Goal: Communication & Community: Share content

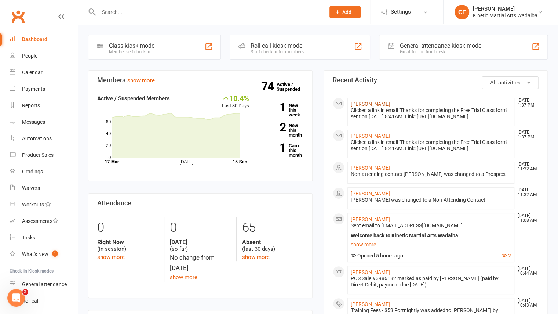
click at [360, 102] on link "[PERSON_NAME]" at bounding box center [370, 104] width 39 height 6
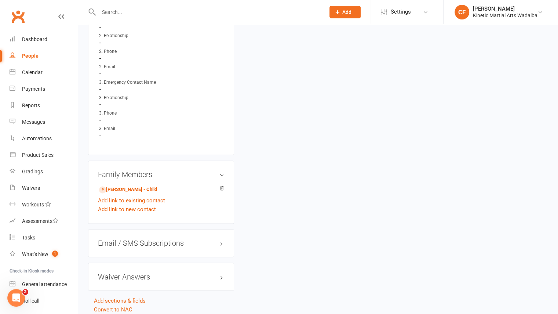
scroll to position [589, 0]
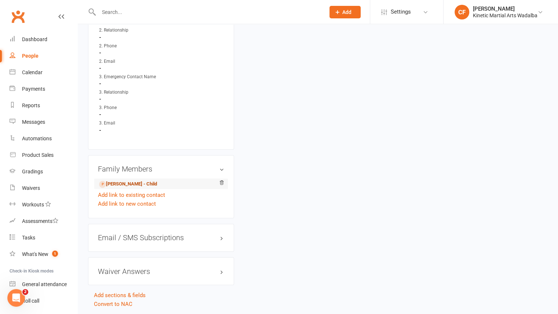
click at [131, 183] on link "[PERSON_NAME] - Child" at bounding box center [128, 184] width 58 height 8
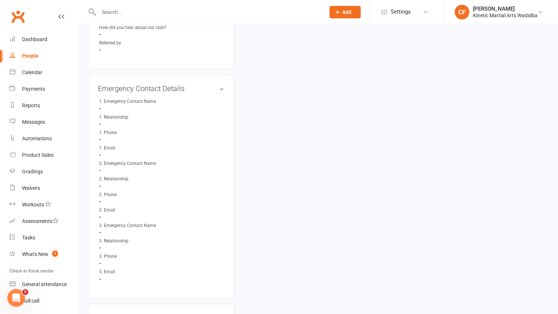
scroll to position [610, 0]
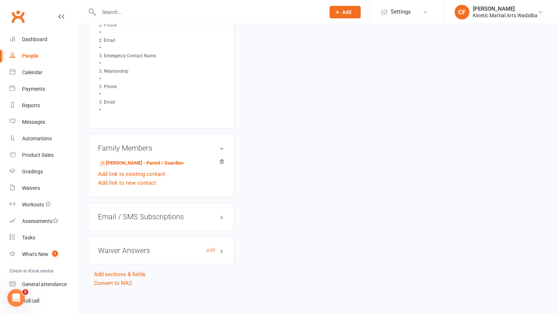
click at [127, 247] on h3 "Waiver Answers edit" at bounding box center [161, 250] width 126 height 8
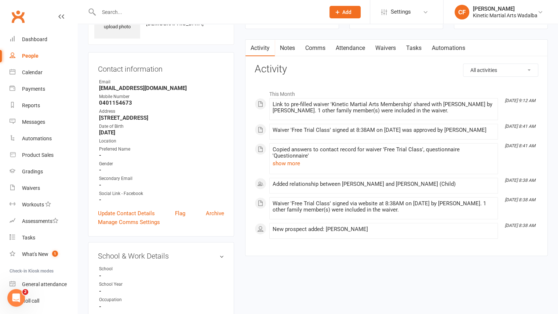
scroll to position [194, 0]
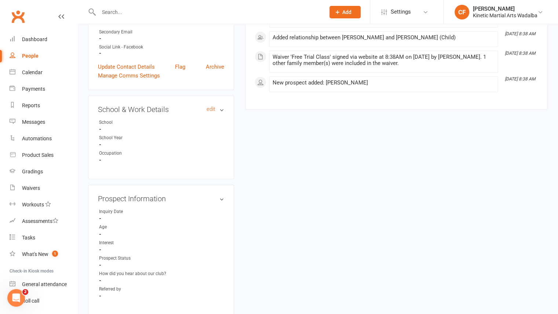
click at [205, 110] on h3 "School & Work Details edit" at bounding box center [161, 109] width 126 height 8
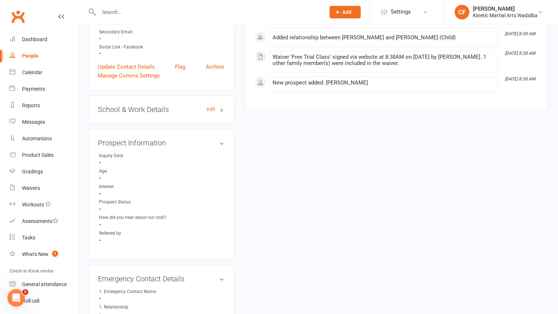
click at [211, 108] on link "edit" at bounding box center [211, 109] width 9 height 6
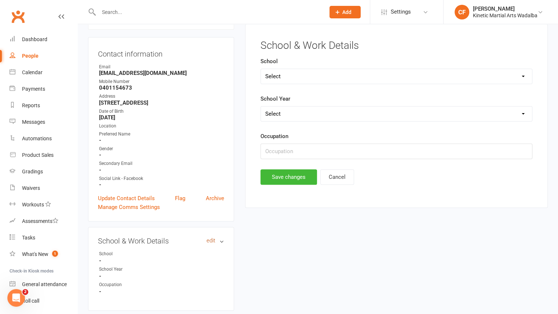
scroll to position [50, 0]
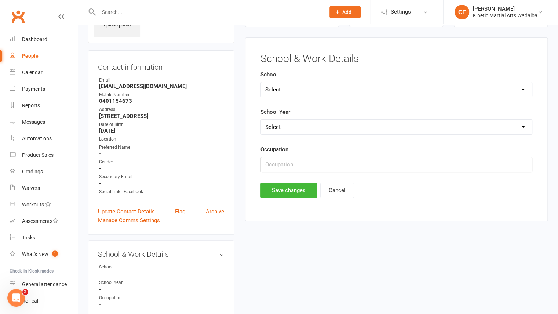
click at [304, 122] on select "Select Pre-school/Day care Kindergarten - two years before Kindergarten - one y…" at bounding box center [396, 127] width 271 height 15
select select "Kindergarten - one year before"
click at [261, 120] on select "Select Pre-school/Day care Kindergarten - two years before Kindergarten - one y…" at bounding box center [396, 127] width 271 height 15
click at [293, 193] on button "Save changes" at bounding box center [288, 189] width 56 height 15
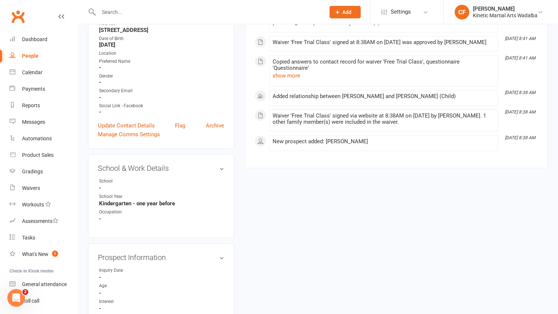
scroll to position [0, 0]
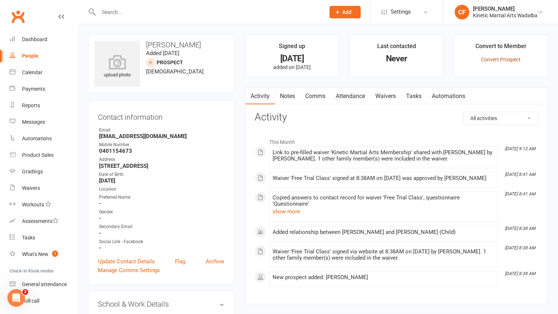
click at [502, 57] on link "Convert Prospect" at bounding box center [501, 59] width 40 height 6
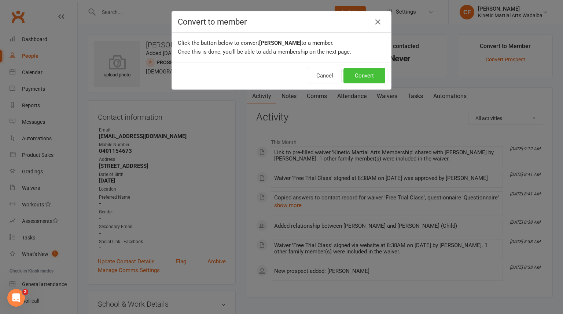
click at [372, 74] on button "Convert" at bounding box center [365, 75] width 42 height 15
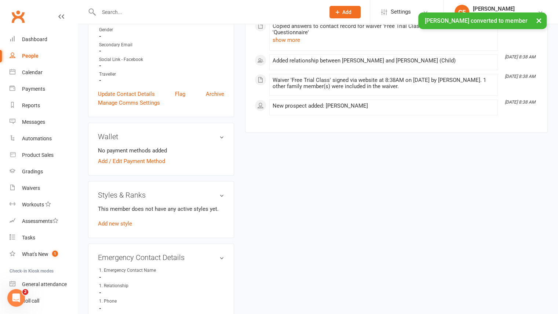
scroll to position [196, 0]
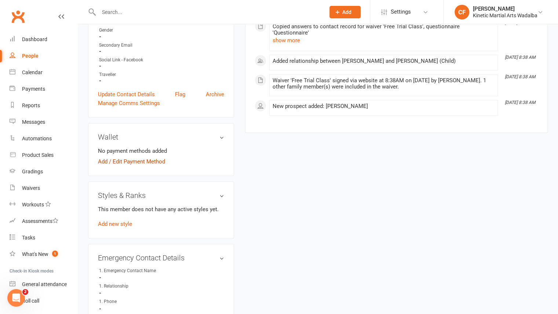
click at [145, 158] on link "Add / Edit Payment Method" at bounding box center [131, 161] width 67 height 9
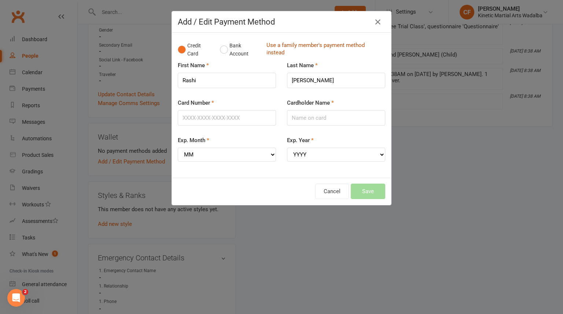
click at [286, 50] on link "Use a family member's payment method instead" at bounding box center [324, 49] width 115 height 17
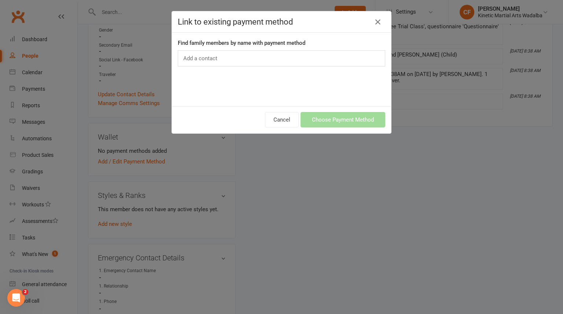
click at [270, 51] on div "Add a contact" at bounding box center [282, 58] width 208 height 16
click at [266, 58] on div "Add a contact" at bounding box center [282, 58] width 208 height 16
type input "vim"
click at [377, 20] on icon "button" at bounding box center [378, 22] width 9 height 9
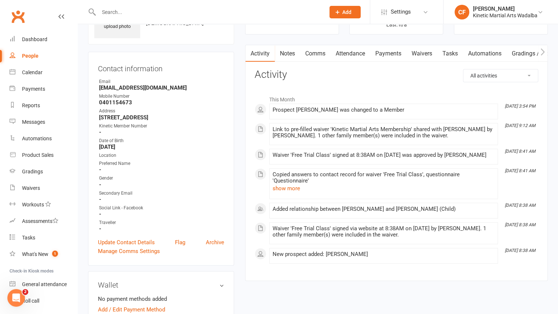
scroll to position [0, 0]
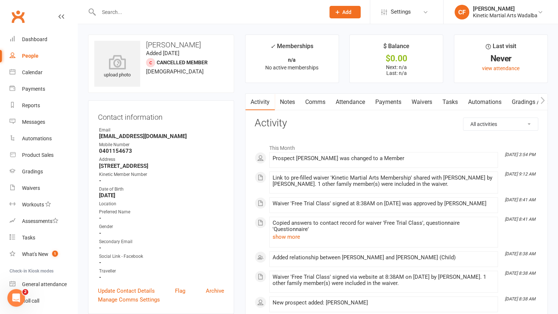
click at [194, 7] on input "text" at bounding box center [207, 12] width 223 height 10
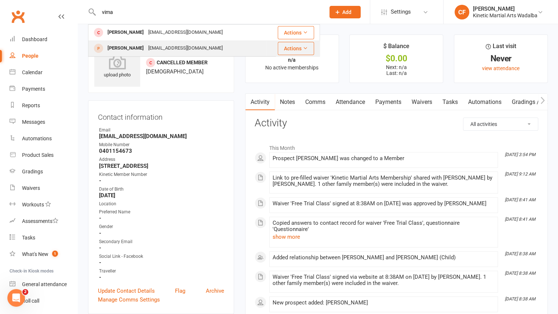
type input "vima"
click at [116, 49] on div "[PERSON_NAME]" at bounding box center [125, 48] width 41 height 11
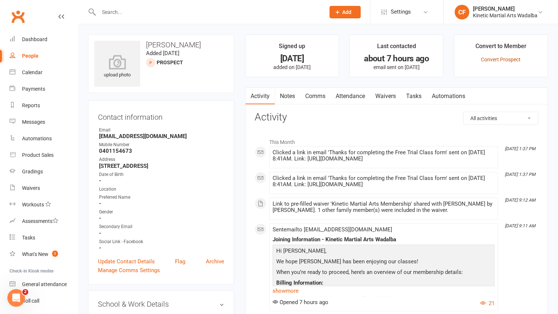
click at [507, 60] on link "Convert Prospect" at bounding box center [501, 59] width 40 height 6
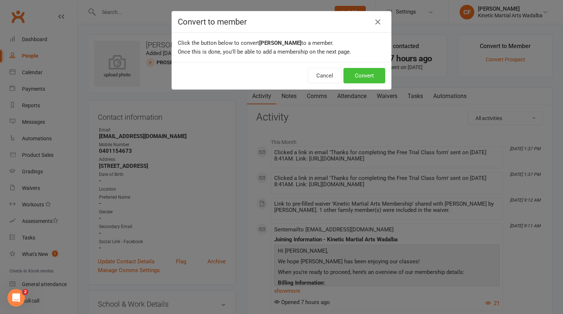
click at [375, 75] on button "Convert" at bounding box center [365, 75] width 42 height 15
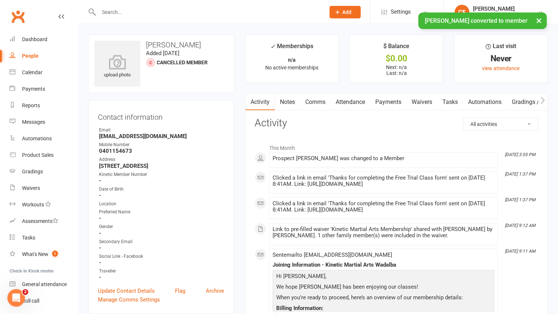
click at [416, 106] on link "Waivers" at bounding box center [421, 102] width 31 height 17
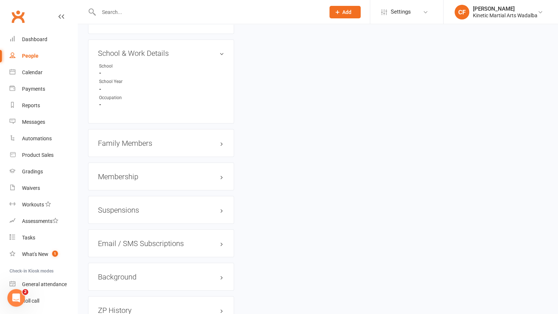
scroll to position [875, 0]
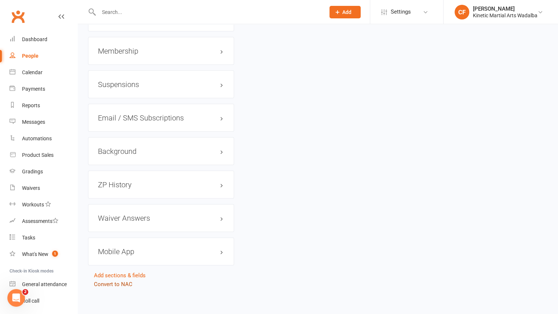
click at [119, 281] on link "Convert to NAC" at bounding box center [113, 284] width 39 height 7
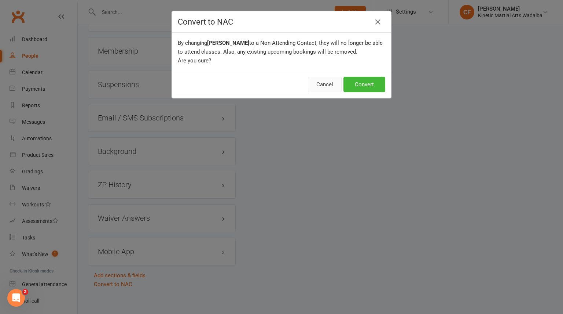
click at [322, 85] on button "Cancel" at bounding box center [325, 84] width 34 height 15
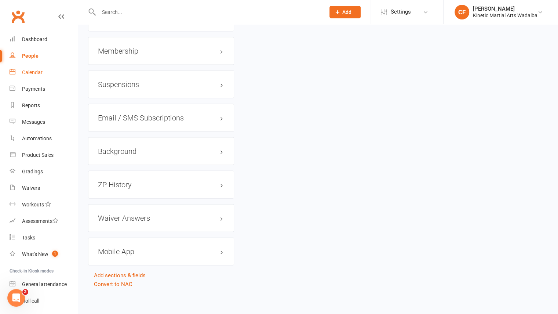
click at [33, 72] on div "Calendar" at bounding box center [32, 72] width 21 height 6
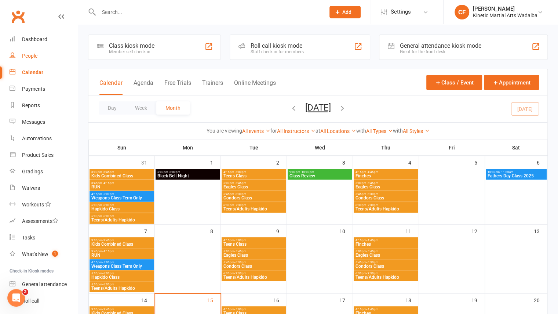
click at [29, 58] on div "People" at bounding box center [29, 56] width 15 height 6
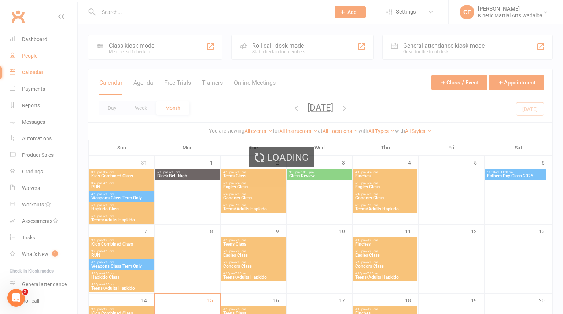
select select "100"
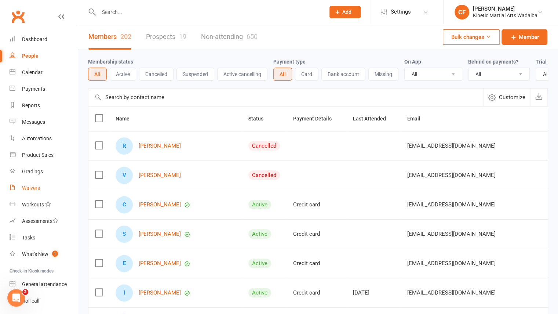
click at [35, 190] on div "Waivers" at bounding box center [31, 188] width 18 height 6
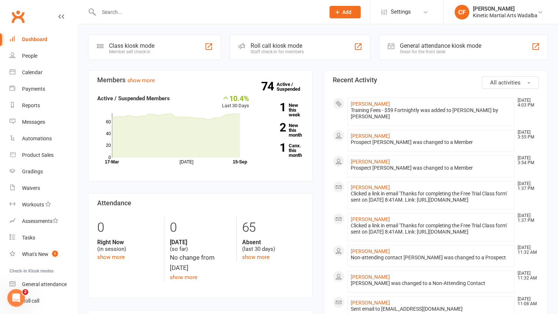
click at [170, 5] on div at bounding box center [204, 12] width 232 height 24
click at [145, 13] on input "text" at bounding box center [207, 12] width 223 height 10
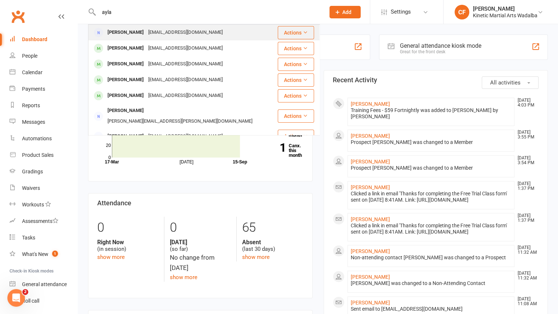
type input "ayla"
click at [118, 38] on div "Ayla Ardle Aylaardle2020@gmail.com" at bounding box center [183, 32] width 188 height 15
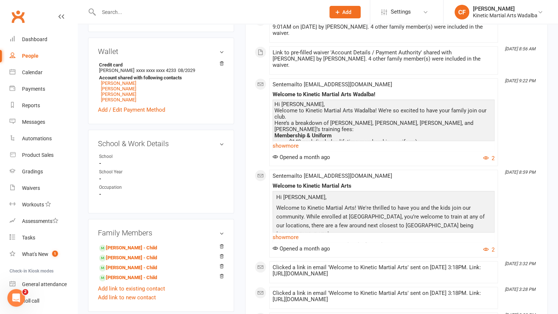
scroll to position [248, 0]
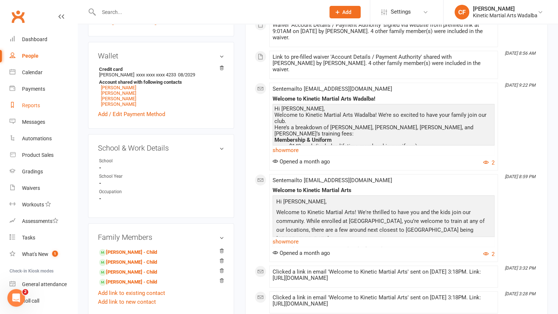
click at [33, 105] on div "Reports" at bounding box center [31, 105] width 18 height 6
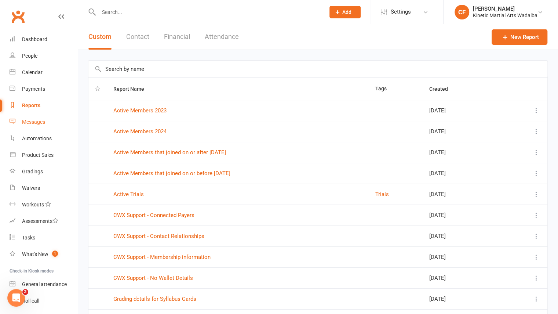
click at [34, 116] on link "Messages" at bounding box center [44, 122] width 68 height 17
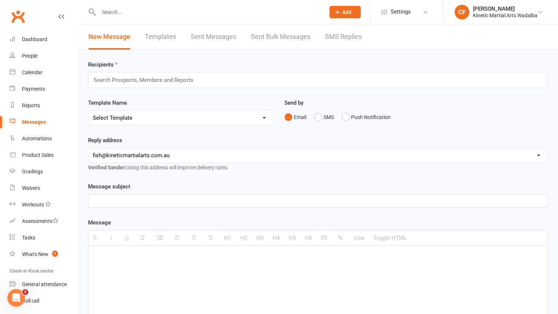
click at [218, 36] on link "Sent Messages" at bounding box center [213, 36] width 45 height 25
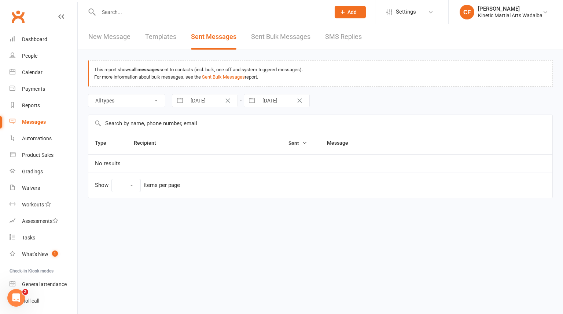
select select "10"
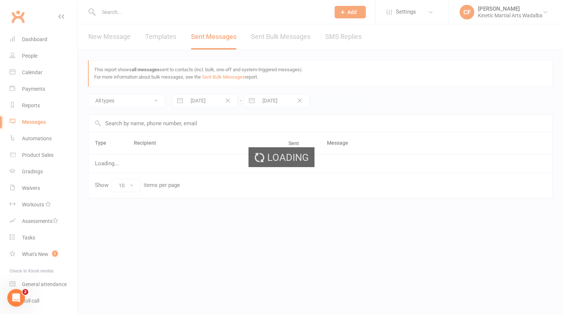
click at [166, 39] on div "Loading" at bounding box center [281, 157] width 563 height 314
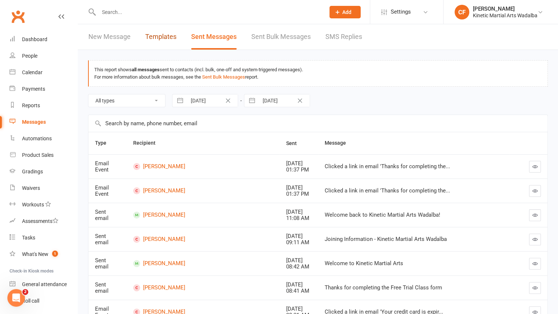
click at [166, 39] on link "Templates" at bounding box center [160, 36] width 31 height 25
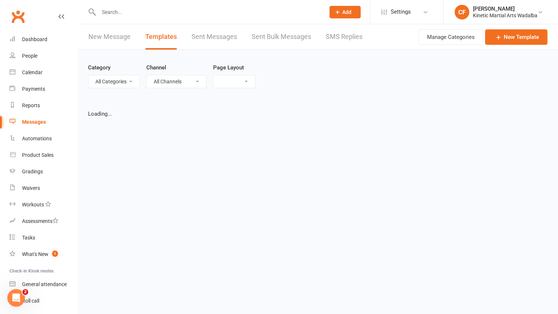
select select "grid"
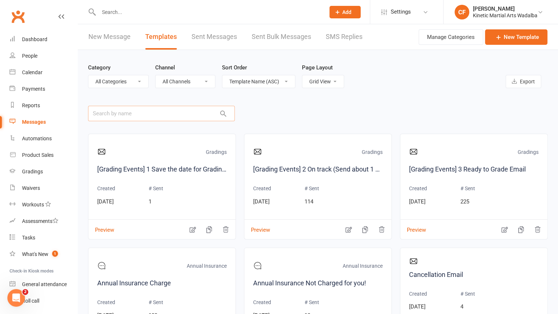
click at [148, 112] on input "text" at bounding box center [161, 113] width 147 height 15
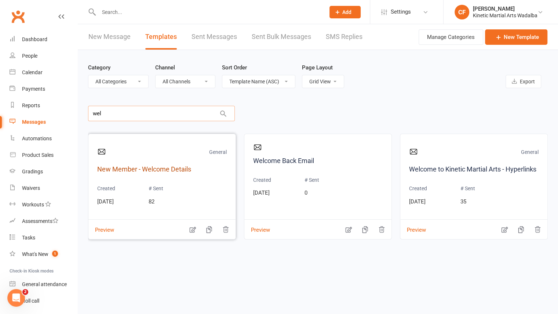
type input "wel"
click at [154, 171] on link "New Member - Welcome Details" at bounding box center [161, 169] width 129 height 11
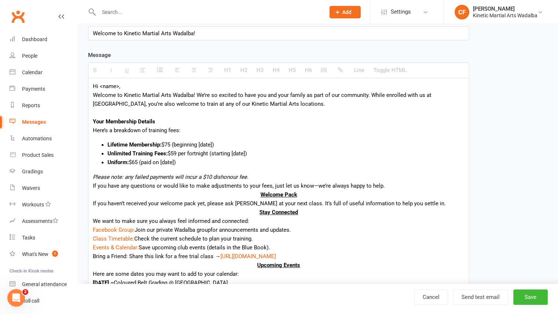
scroll to position [112, 0]
click at [260, 191] on u "Welcome Pack" at bounding box center [278, 194] width 37 height 7
click at [178, 67] on icon "button" at bounding box center [178, 70] width 6 height 6
click at [256, 212] on div "Stay Connected" at bounding box center [279, 211] width 372 height 9
click at [175, 70] on icon "button" at bounding box center [178, 70] width 6 height 6
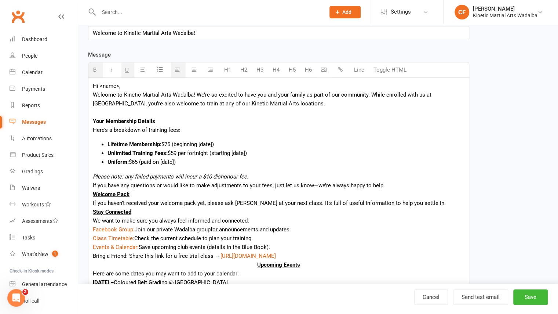
click at [255, 265] on div "Upcoming Events" at bounding box center [279, 264] width 372 height 9
click at [178, 69] on icon "button" at bounding box center [178, 70] width 6 height 6
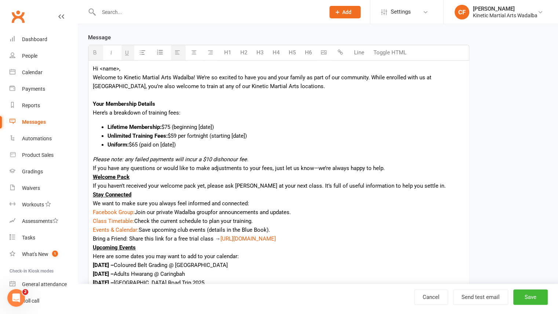
click at [397, 168] on div "If you have any questions or would like to make adjustments to your fees, just …" at bounding box center [279, 168] width 372 height 9
drag, startPoint x: 130, startPoint y: 178, endPoint x: 90, endPoint y: 176, distance: 39.7
click at [90, 176] on div "Hi <name>, Welcome to Kinetic Martial Arts Wadalba! We’re so excited to have yo…" at bounding box center [278, 206] width 380 height 290
click at [140, 203] on div "We want to make sure you always feel informed and connected:" at bounding box center [279, 203] width 372 height 9
drag, startPoint x: 136, startPoint y: 191, endPoint x: 78, endPoint y: 196, distance: 58.9
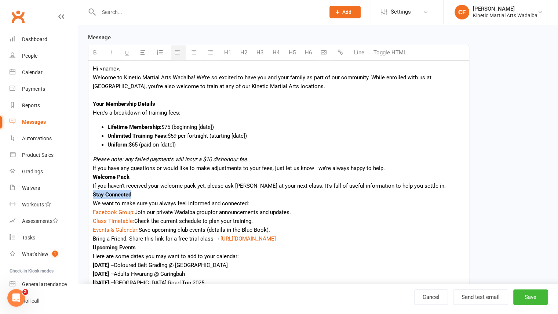
click at [78, 196] on div "Edit Template Template Name New Member - Welcome Details Send by Email SMS Push…" at bounding box center [318, 172] width 480 height 555
drag, startPoint x: 140, startPoint y: 248, endPoint x: 78, endPoint y: 245, distance: 62.4
click at [78, 245] on div "Edit Template Template Name New Member - Welcome Details Send by Email SMS Push…" at bounding box center [318, 172] width 480 height 555
click at [97, 249] on b "Upcoming Events" at bounding box center [114, 247] width 43 height 7
click at [94, 248] on b "Upcoming Events" at bounding box center [114, 247] width 43 height 7
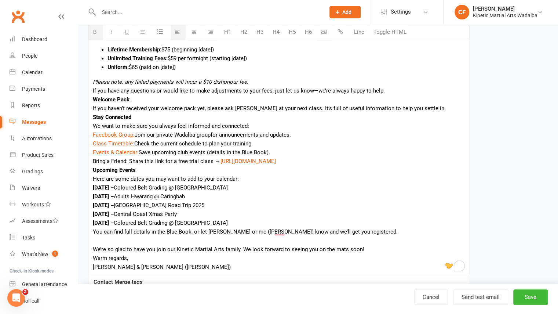
scroll to position [209, 0]
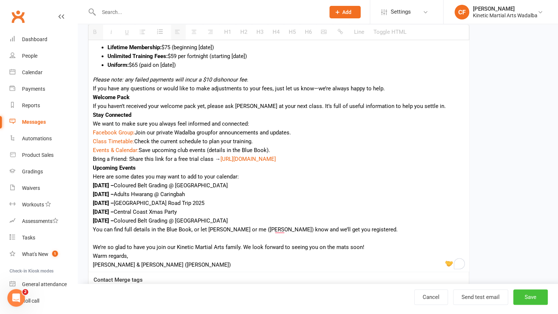
click at [536, 302] on button "Save" at bounding box center [530, 296] width 34 height 15
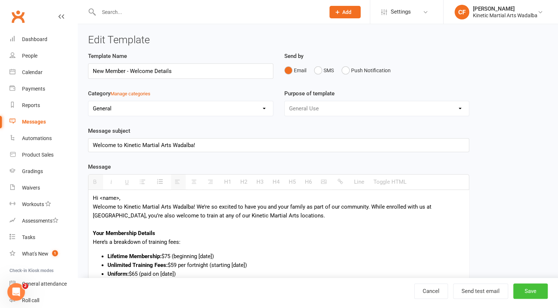
select select "grid"
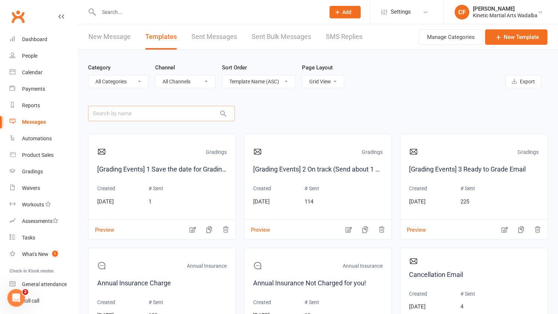
click at [163, 106] on input "text" at bounding box center [161, 113] width 147 height 15
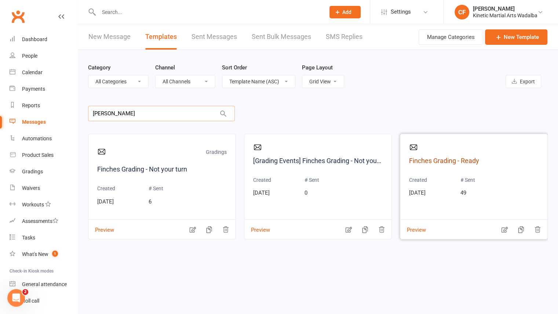
type input "finch"
click at [459, 160] on link "Finches Grading - Ready" at bounding box center [473, 161] width 129 height 11
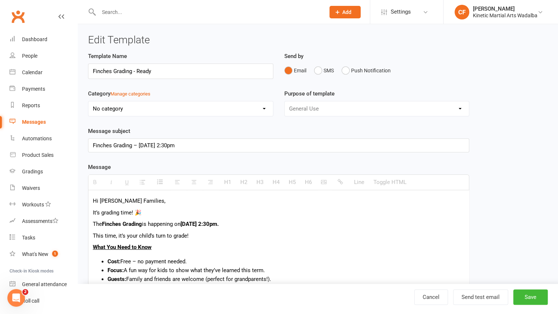
drag, startPoint x: 238, startPoint y: 223, endPoint x: 220, endPoint y: 224, distance: 17.6
click at [219, 224] on b "Sunday, 28th October 2025 at 2:30pm." at bounding box center [199, 223] width 38 height 7
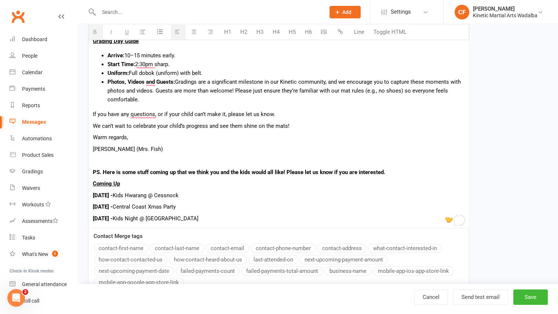
scroll to position [262, 0]
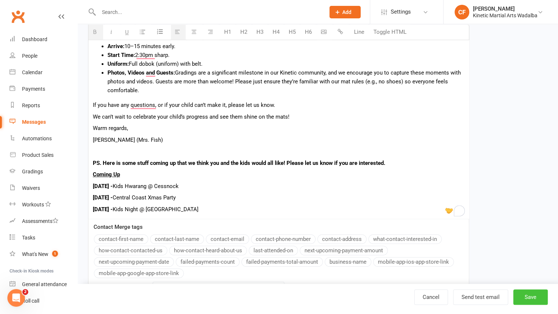
click at [531, 293] on button "Save" at bounding box center [530, 296] width 34 height 15
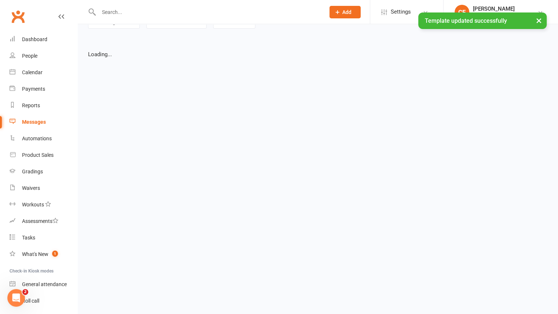
select select "grid"
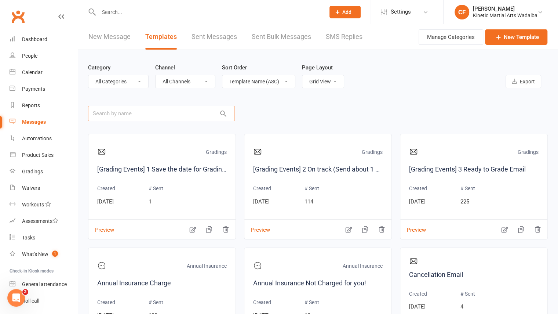
click at [108, 116] on input "text" at bounding box center [161, 113] width 147 height 15
click at [220, 40] on link "Sent Messages" at bounding box center [213, 36] width 45 height 25
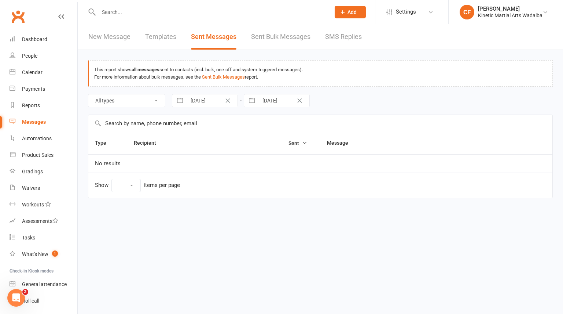
select select "10"
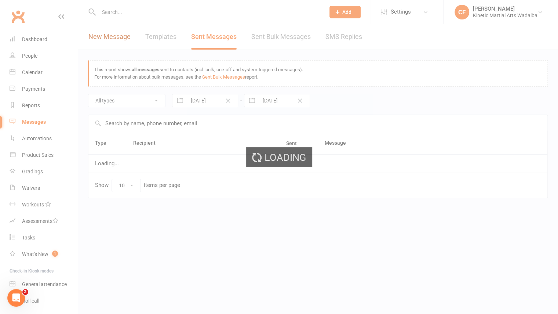
click at [105, 35] on link "New Message" at bounding box center [109, 36] width 42 height 25
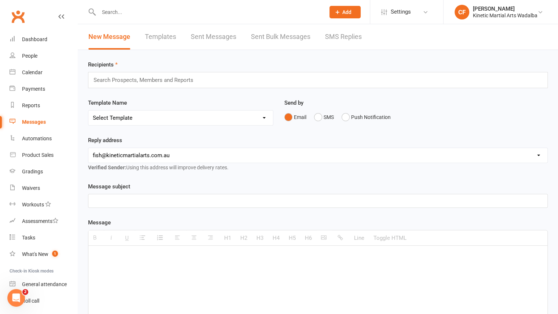
click at [141, 76] on input "text" at bounding box center [146, 80] width 107 height 10
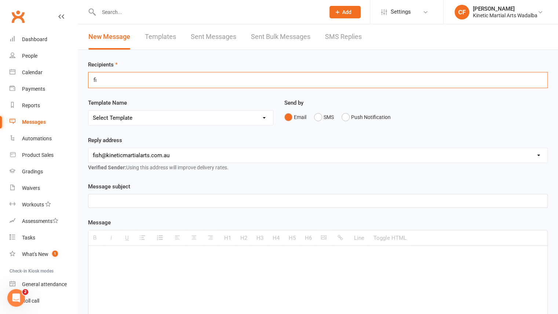
type input "f"
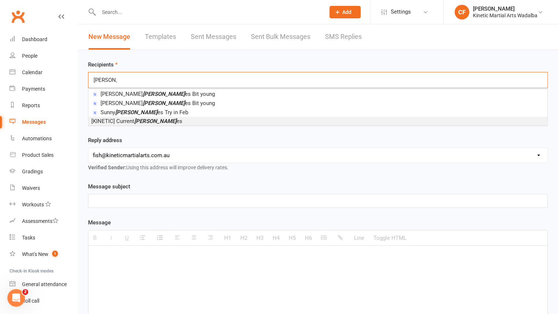
type input "finch"
click at [133, 120] on span "[KINETIC] Current Finch es" at bounding box center [136, 121] width 91 height 7
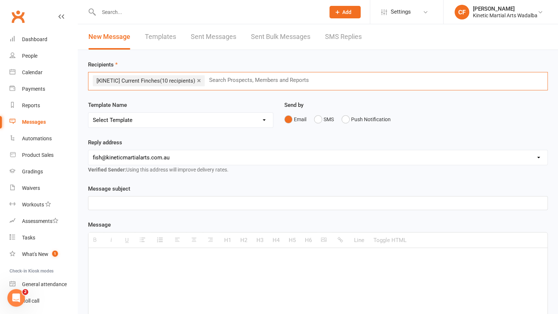
click at [181, 152] on select "hello@clubworx.com fish@kineticmartialarts.com.au tammy+wadalba@kineticmartiala…" at bounding box center [317, 157] width 459 height 15
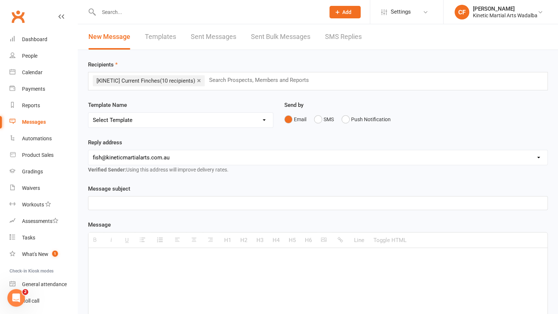
click at [176, 122] on select "Select Template [SMS] Annual Insurance Charge [SMS] Annual Insurance Not Charge…" at bounding box center [180, 120] width 185 height 15
select select "30"
click at [88, 113] on select "Select Template [SMS] Annual Insurance Charge [SMS] Annual Insurance Not Charge…" at bounding box center [180, 120] width 185 height 15
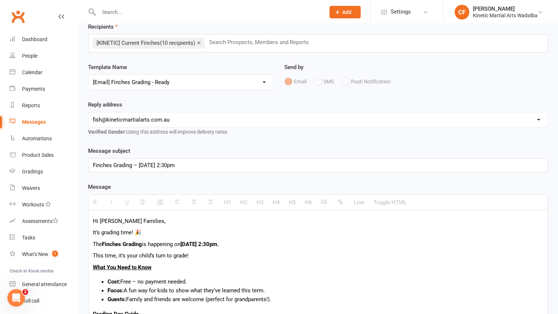
scroll to position [39, 0]
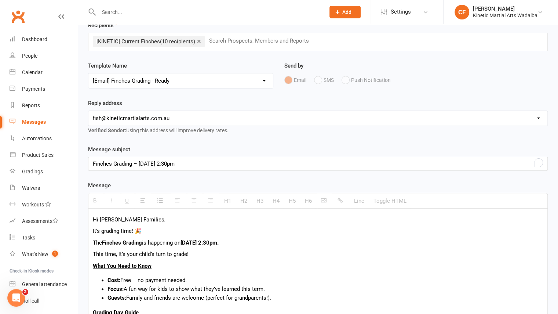
drag, startPoint x: 190, startPoint y: 161, endPoint x: 171, endPoint y: 163, distance: 20.0
click at [171, 163] on div "Finches Grading – Sunday 28th October @ 2:30pm" at bounding box center [317, 163] width 459 height 13
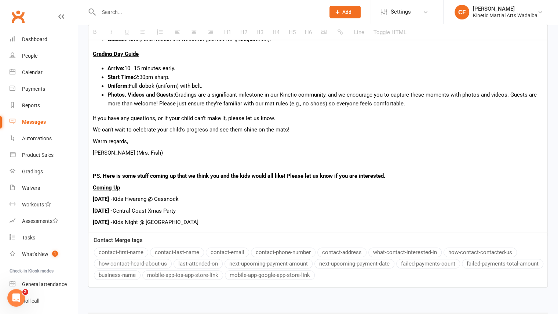
scroll to position [285, 0]
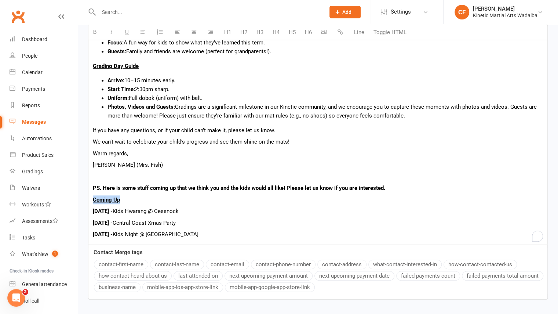
drag, startPoint x: 131, startPoint y: 195, endPoint x: 93, endPoint y: 198, distance: 37.6
click at [93, 198] on p "Coming Up" at bounding box center [318, 199] width 450 height 9
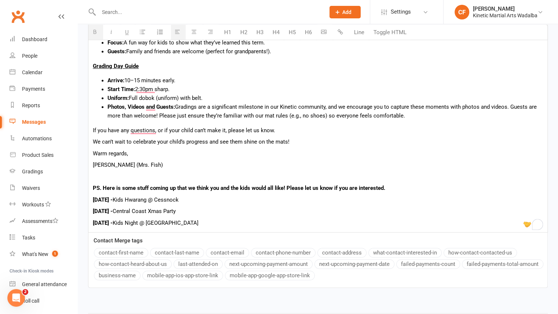
click at [129, 168] on p "Chloe (Mrs. Fish)" at bounding box center [318, 164] width 450 height 9
drag, startPoint x: 177, startPoint y: 187, endPoint x: 285, endPoint y: 185, distance: 108.2
click at [285, 185] on b "PS. Here is some stuff coming up that we think you and the kids would all like!…" at bounding box center [239, 188] width 292 height 7
click at [297, 188] on p "PS. Here is some stuff coming up. Please let us know if you are interested." at bounding box center [318, 187] width 450 height 9
drag, startPoint x: 292, startPoint y: 186, endPoint x: 278, endPoint y: 186, distance: 14.7
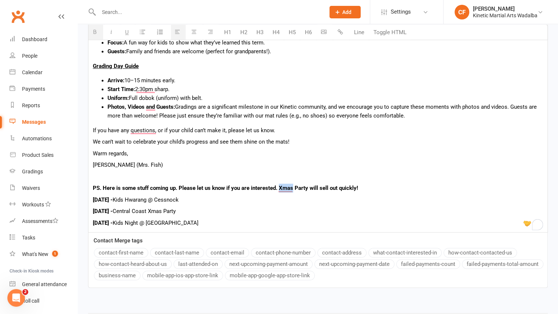
click at [278, 186] on b "PS. Here is some stuff coming up. Please let us know if you are interested. Xma…" at bounding box center [225, 188] width 265 height 7
click at [280, 187] on b "PS. Here is some stuff coming up. Please let us know if you are interested. Chr…" at bounding box center [231, 188] width 277 height 7
click at [197, 212] on p "29th Nov - Central Coast Xmas Party" at bounding box center [318, 211] width 450 height 9
drag, startPoint x: 223, startPoint y: 209, endPoint x: 183, endPoint y: 209, distance: 39.6
click at [183, 209] on p "29th Nov - Central Coast Xmas Party Limited spots!" at bounding box center [318, 211] width 450 height 9
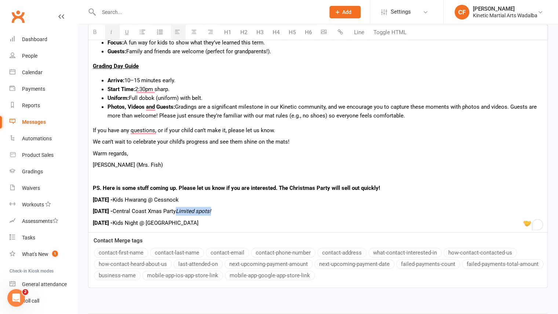
click at [245, 212] on p "29th Nov - Central Coast Xmas Party Limited spots!" at bounding box center [318, 211] width 450 height 9
click at [185, 210] on icon "Limited spots!" at bounding box center [193, 211] width 35 height 7
click at [189, 210] on icon "Limited spots!" at bounding box center [196, 211] width 35 height 7
click at [202, 223] on p "5th Dec - Kids Night @ Cessnock" at bounding box center [318, 222] width 450 height 9
drag, startPoint x: 393, startPoint y: 185, endPoint x: 279, endPoint y: 187, distance: 113.8
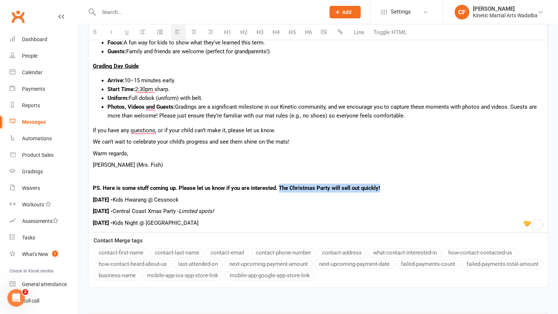
click at [279, 187] on p "PS. Here is some stuff coming up. Please let us know if you are interested. The…" at bounding box center [318, 187] width 450 height 9
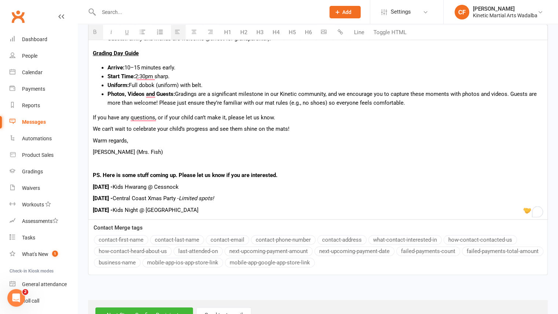
scroll to position [310, 0]
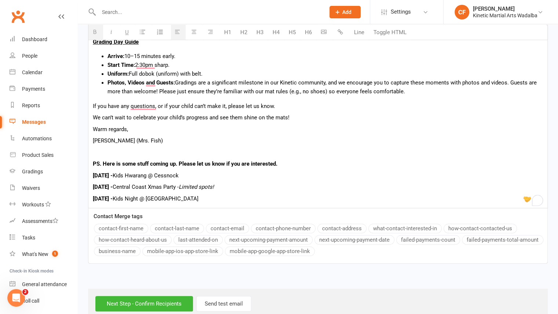
click at [276, 163] on b "PS. Here is some stuff coming up. Please let us know if you are interested." at bounding box center [185, 163] width 185 height 7
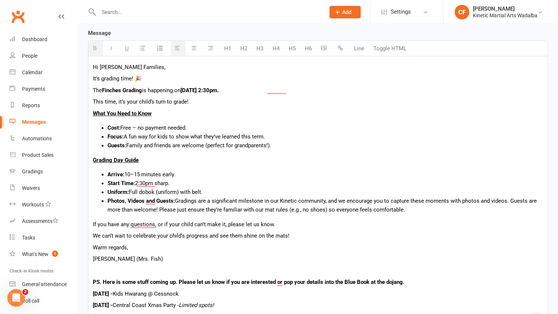
scroll to position [194, 0]
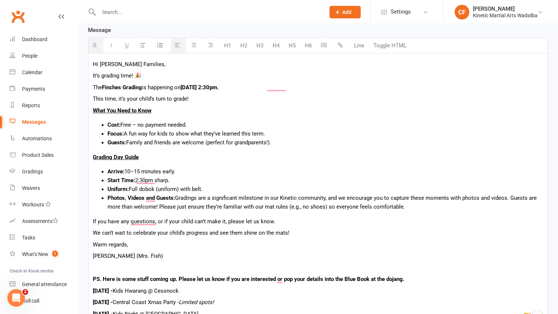
click at [122, 266] on p "To enrich screen reader interactions, please activate Accessibility in Grammarl…" at bounding box center [318, 267] width 450 height 9
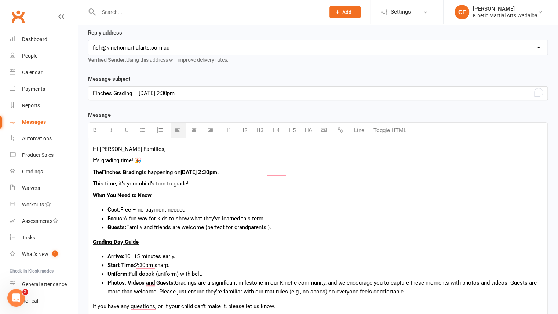
scroll to position [106, 0]
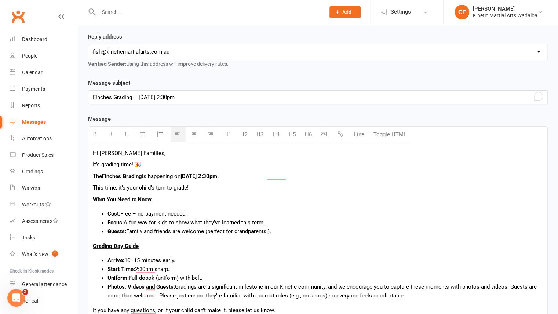
click at [101, 164] on p "It’s grading time! 🎉" at bounding box center [318, 164] width 450 height 9
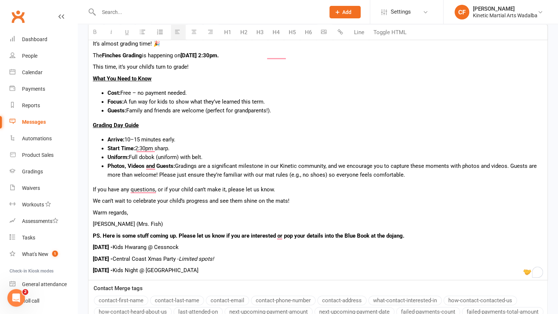
scroll to position [311, 0]
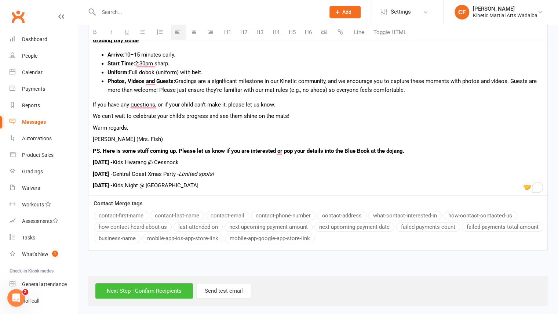
click at [145, 288] on input "Next Step - Confirm Recipients" at bounding box center [144, 290] width 98 height 15
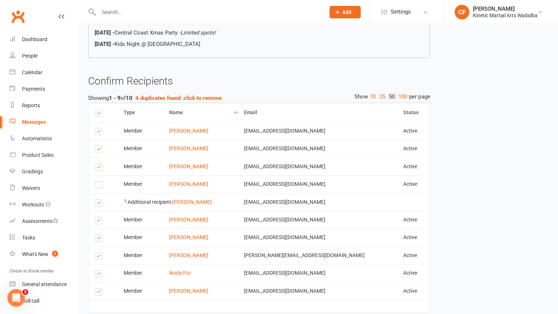
scroll to position [342, 0]
click at [101, 185] on label at bounding box center [100, 185] width 10 height 0
click at [100, 180] on input "checkbox" at bounding box center [97, 180] width 5 height 0
click at [99, 203] on label at bounding box center [100, 203] width 10 height 0
click at [99, 198] on input "checkbox" at bounding box center [97, 198] width 5 height 0
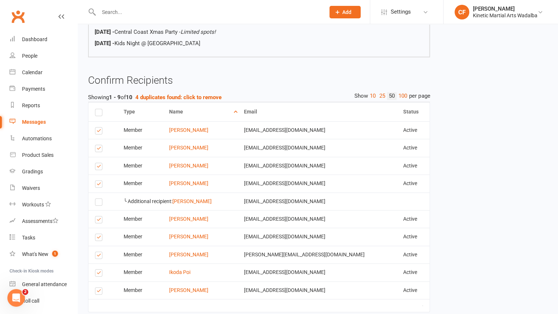
click at [98, 238] on label at bounding box center [100, 238] width 10 height 0
click at [98, 234] on input "checkbox" at bounding box center [97, 234] width 5 height 0
click at [96, 167] on label at bounding box center [100, 167] width 10 height 0
click at [96, 163] on input "checkbox" at bounding box center [97, 163] width 5 height 0
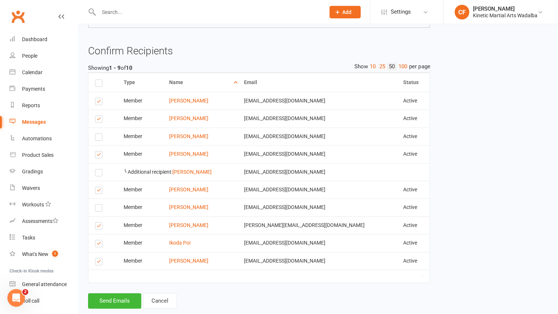
scroll to position [390, 0]
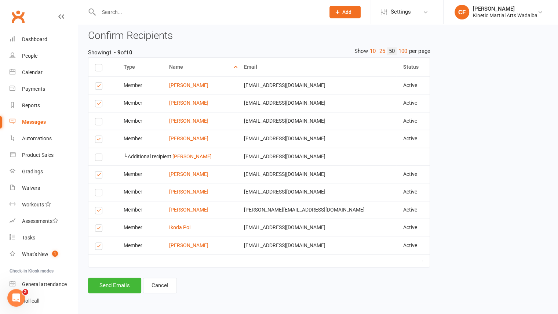
click at [99, 247] on label at bounding box center [100, 247] width 10 height 0
click at [99, 242] on input "checkbox" at bounding box center [97, 242] width 5 height 0
click at [116, 284] on button "Send Emails" at bounding box center [114, 284] width 53 height 15
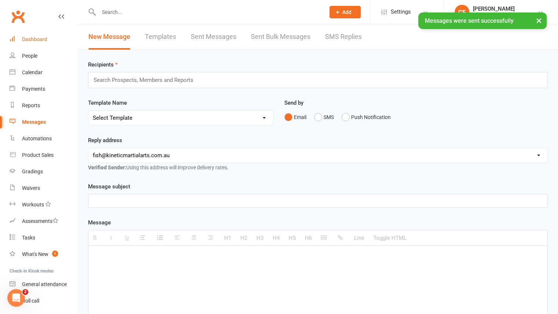
click at [48, 43] on link "Dashboard" at bounding box center [44, 39] width 68 height 17
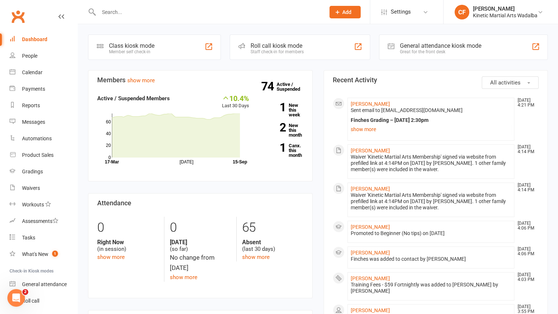
click at [167, 16] on input "text" at bounding box center [207, 12] width 223 height 10
click at [36, 188] on div "Waivers" at bounding box center [31, 188] width 18 height 6
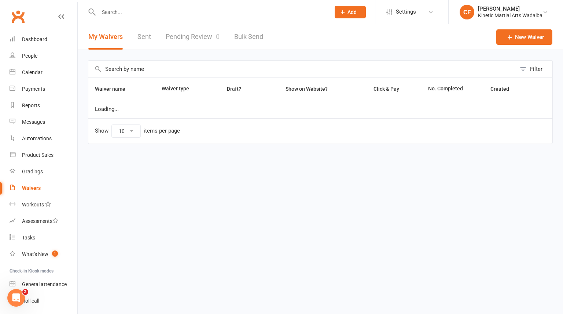
click at [185, 39] on link "Pending Review 0" at bounding box center [193, 36] width 54 height 25
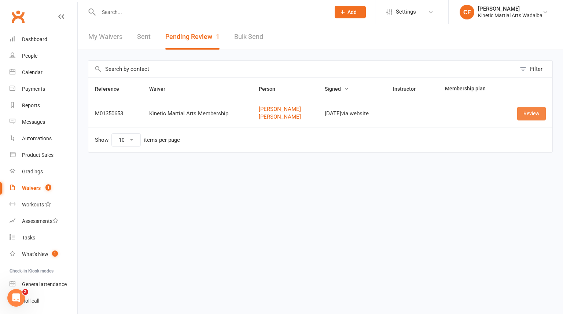
click at [529, 116] on link "Review" at bounding box center [532, 113] width 29 height 13
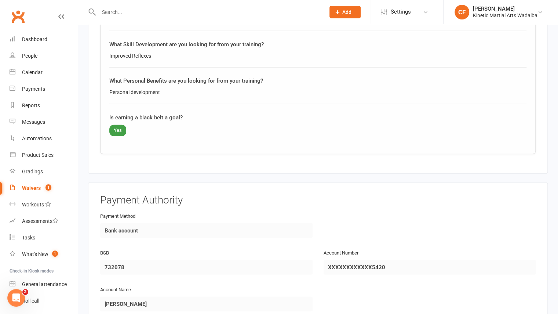
scroll to position [1101, 0]
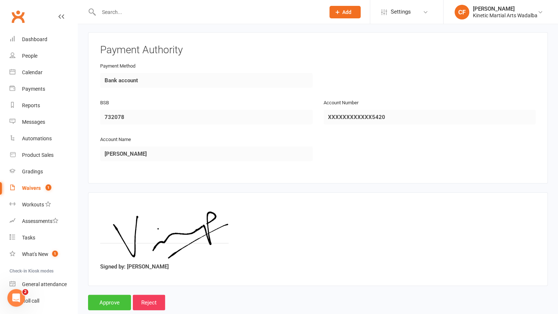
click at [110, 295] on input "Approve" at bounding box center [109, 302] width 43 height 15
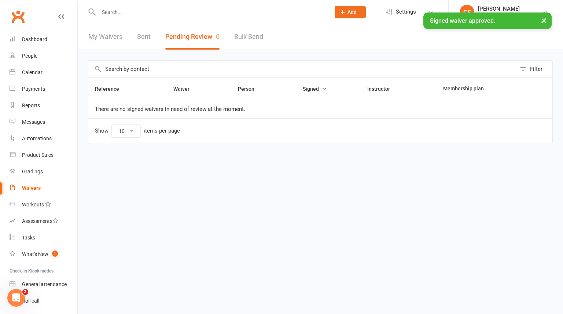
click at [118, 8] on input "text" at bounding box center [210, 12] width 229 height 10
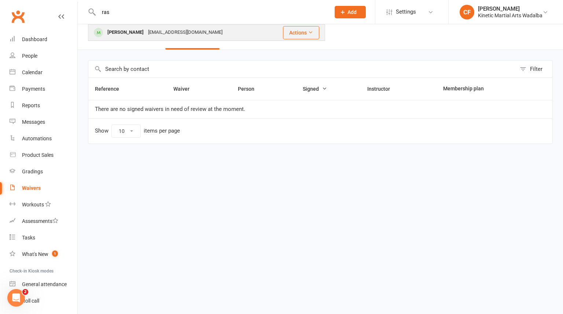
type input "ras"
click at [115, 33] on div "[PERSON_NAME]" at bounding box center [125, 32] width 41 height 11
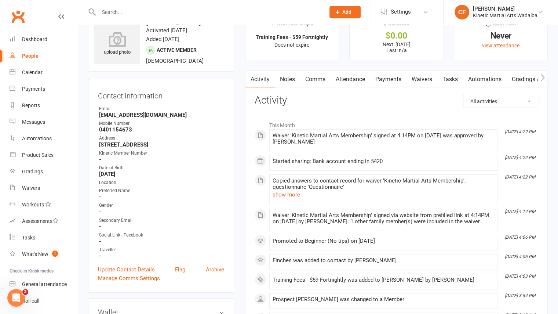
scroll to position [22, 0]
click at [398, 83] on link "Payments" at bounding box center [388, 79] width 36 height 17
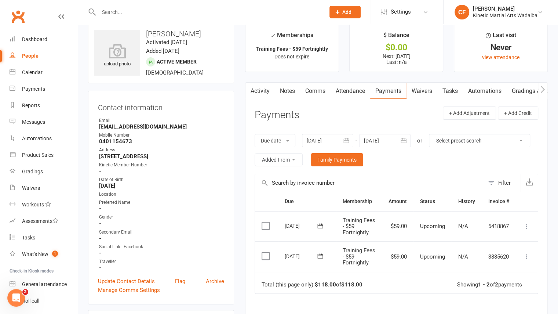
scroll to position [10, 0]
click at [36, 157] on div "Product Sales" at bounding box center [38, 155] width 32 height 6
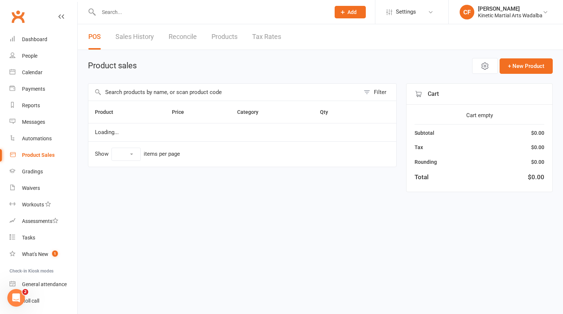
select select "10"
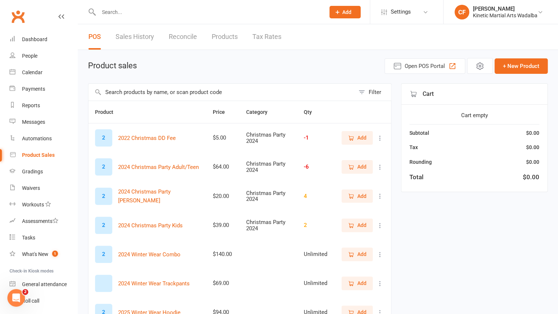
click at [164, 89] on input "text" at bounding box center [221, 92] width 266 height 17
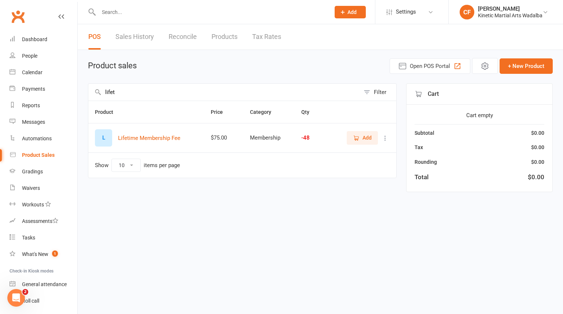
click at [370, 141] on span "Add" at bounding box center [367, 138] width 9 height 8
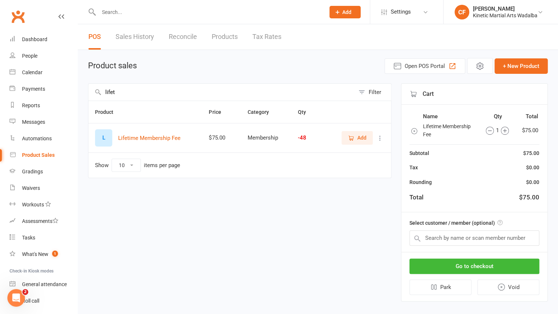
click at [175, 91] on input "lifet" at bounding box center [221, 92] width 266 height 17
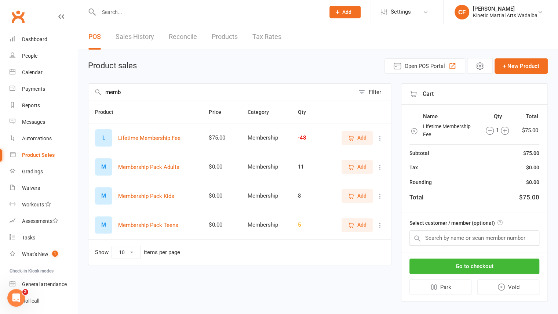
click at [362, 194] on span "Add" at bounding box center [361, 195] width 9 height 8
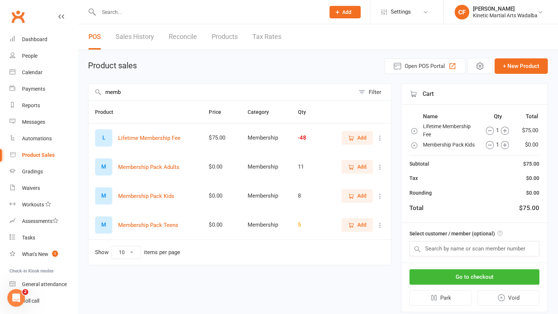
click at [150, 94] on input "memb" at bounding box center [221, 92] width 266 height 17
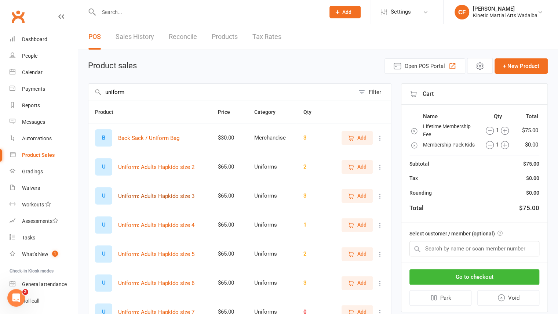
scroll to position [155, 0]
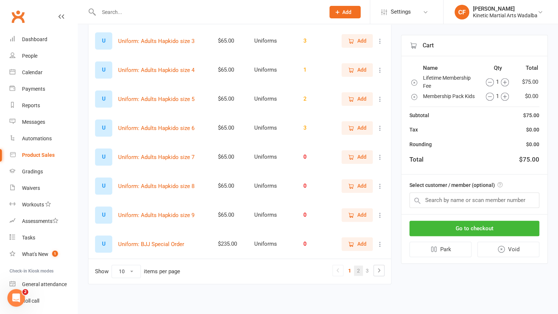
type input "uniform"
click at [362, 269] on link "2" at bounding box center [358, 270] width 9 height 10
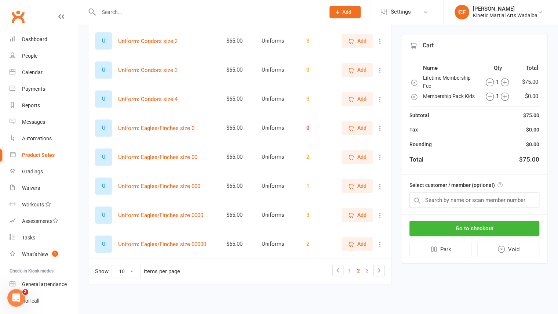
click at [363, 186] on span "Add" at bounding box center [361, 186] width 9 height 8
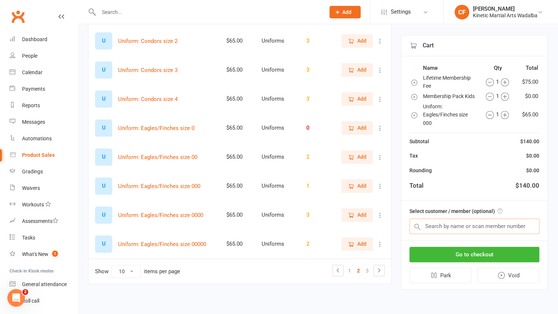
click at [440, 226] on input "text" at bounding box center [474, 225] width 130 height 15
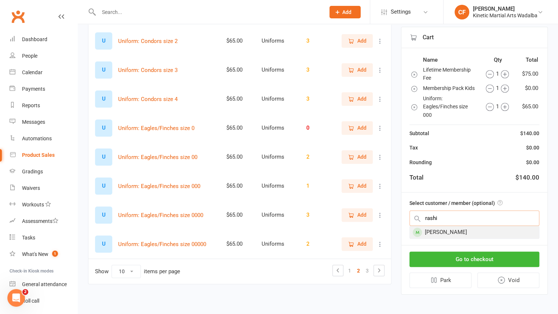
type input "rashi"
click at [440, 233] on div "[PERSON_NAME]" at bounding box center [474, 232] width 129 height 12
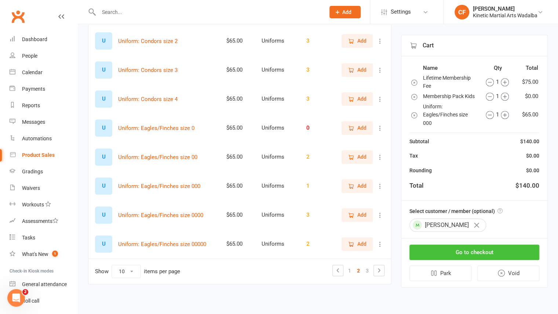
click at [477, 253] on button "Go to checkout" at bounding box center [474, 251] width 130 height 15
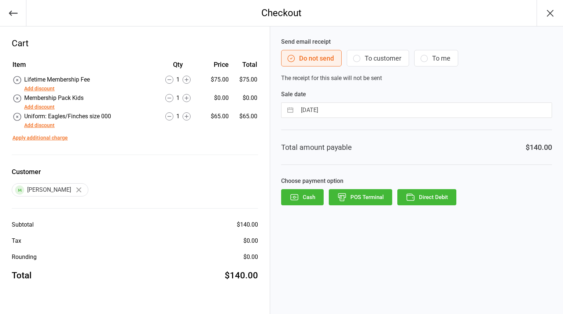
click at [439, 191] on button "Direct Debit" at bounding box center [427, 197] width 59 height 16
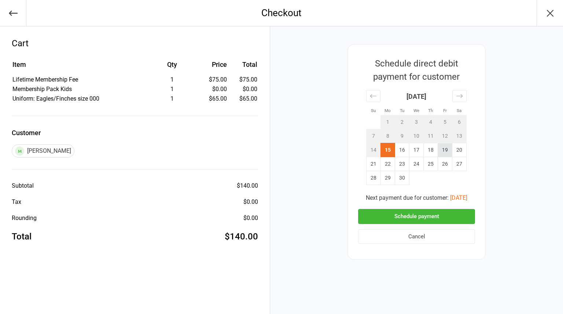
click at [445, 151] on td "19" at bounding box center [445, 150] width 14 height 14
click at [410, 220] on button "Schedule payment" at bounding box center [416, 216] width 117 height 15
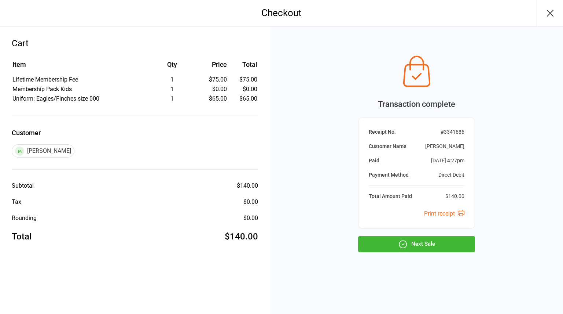
click at [548, 12] on icon "button" at bounding box center [551, 13] width 12 height 12
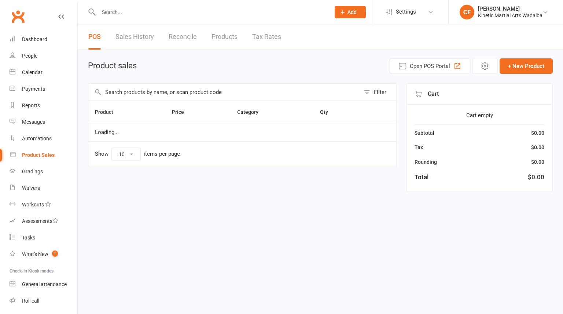
click at [150, 5] on div at bounding box center [206, 12] width 237 height 24
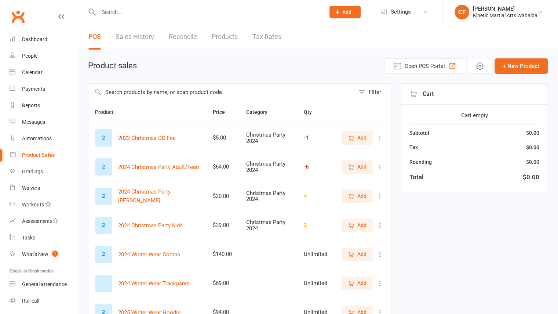
click at [132, 10] on input "text" at bounding box center [207, 12] width 223 height 10
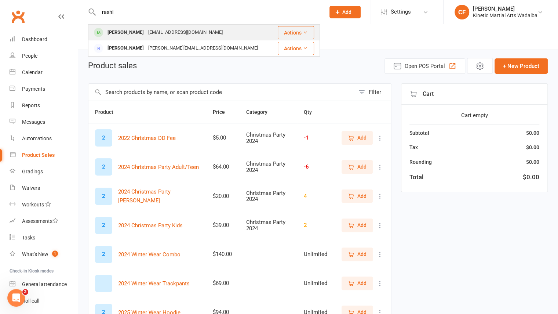
type input "rashi"
click at [117, 32] on div "[PERSON_NAME]" at bounding box center [125, 32] width 41 height 11
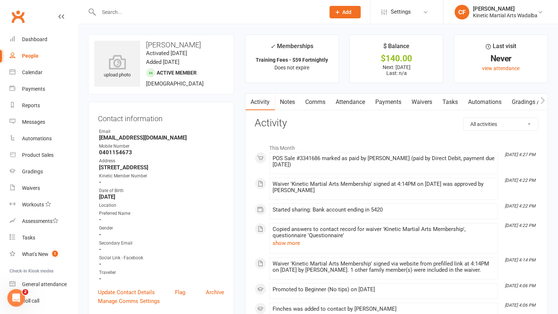
click at [388, 107] on link "Payments" at bounding box center [388, 102] width 36 height 17
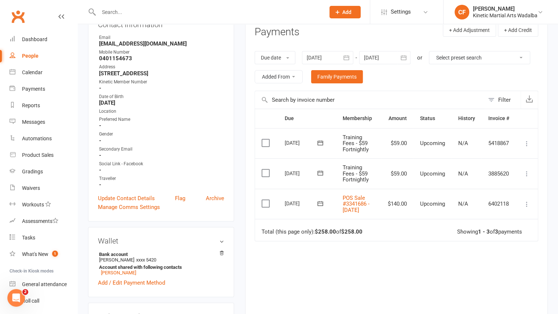
scroll to position [94, 0]
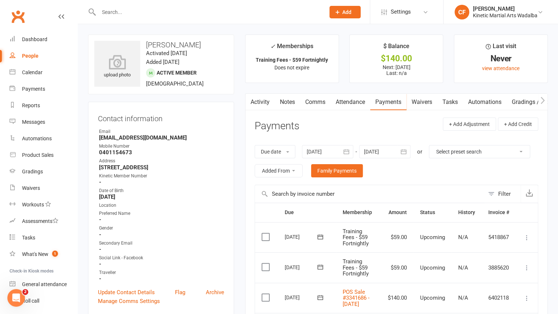
click at [313, 101] on link "Comms" at bounding box center [315, 102] width 30 height 17
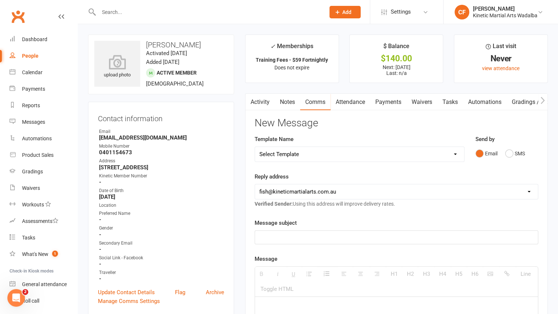
click at [330, 157] on select "Select Template [SMS] Annual Insurance Charge [SMS] Annual Insurance Not Charge…" at bounding box center [359, 154] width 209 height 15
select select "17"
click at [255, 147] on select "Select Template [SMS] Annual Insurance Charge [SMS] Annual Insurance Not Charge…" at bounding box center [359, 154] width 209 height 15
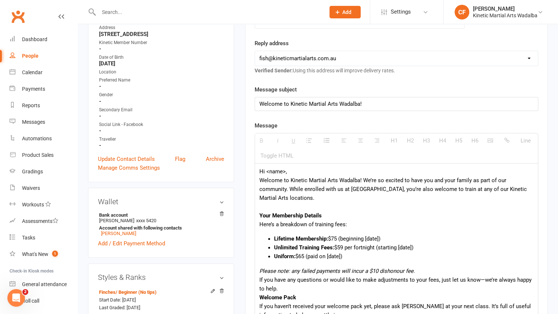
scroll to position [134, 0]
drag, startPoint x: 290, startPoint y: 168, endPoint x: 266, endPoint y: 170, distance: 23.9
drag, startPoint x: 431, startPoint y: 178, endPoint x: 422, endPoint y: 177, distance: 9.6
click at [422, 177] on div "Welcome to Kinetic Martial Arts Wadalba! We’re so excited to have you and your …" at bounding box center [396, 188] width 274 height 26
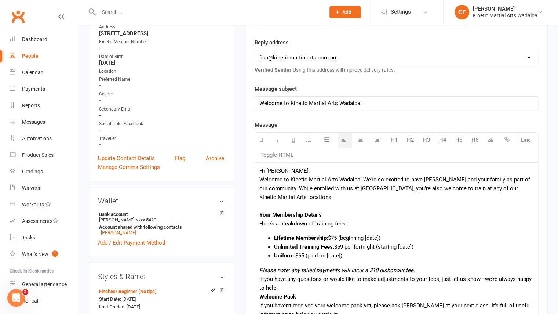
click at [350, 194] on div "Welcome to Kinetic Martial Arts Wadalba! We’re so excited to have Rashi and you…" at bounding box center [396, 188] width 274 height 26
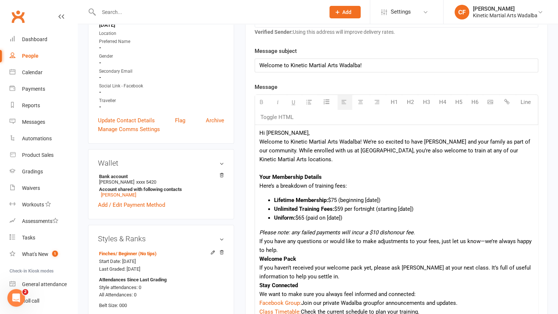
scroll to position [175, 0]
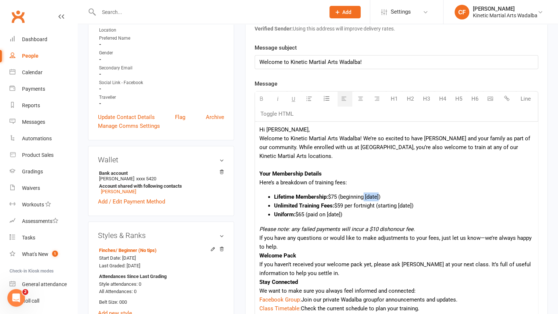
drag, startPoint x: 382, startPoint y: 196, endPoint x: 366, endPoint y: 196, distance: 15.8
click at [366, 196] on span "Lifetime Membership: $75 (beginning [date])" at bounding box center [327, 196] width 106 height 7
drag, startPoint x: 406, startPoint y: 196, endPoint x: 368, endPoint y: 194, distance: 38.5
click at [368, 194] on span "Lifetime Membership: $75 (beginning Friday 19th Sept)" at bounding box center [328, 196] width 109 height 7
copy span "Friday 19th Sept"
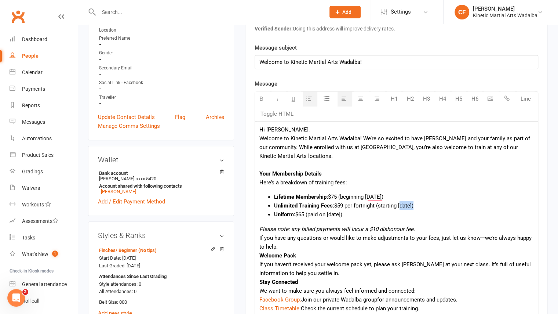
drag, startPoint x: 413, startPoint y: 204, endPoint x: 399, endPoint y: 204, distance: 14.7
click at [399, 204] on li "Unlimited Training Fees: $59 per fortnight (starting [date])" at bounding box center [403, 205] width 259 height 9
drag, startPoint x: 343, startPoint y: 214, endPoint x: 329, endPoint y: 213, distance: 13.3
click at [329, 213] on li "Uniform: $65 (paid on [date])" at bounding box center [403, 214] width 259 height 9
click at [388, 213] on li "Uniform: $65 (paid on Friday 19th Sept)" at bounding box center [403, 214] width 259 height 9
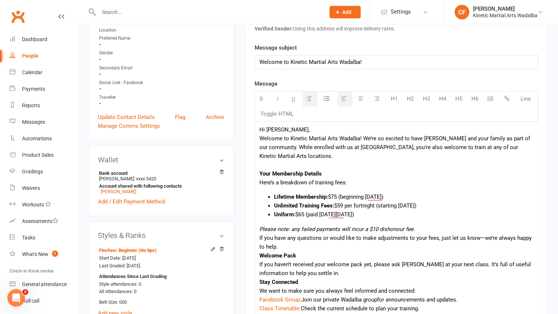
click at [344, 181] on div "Here’s a breakdown of training fees:" at bounding box center [396, 182] width 274 height 9
drag, startPoint x: 406, startPoint y: 195, endPoint x: 366, endPoint y: 195, distance: 40.0
click at [366, 195] on span "Lifetime Membership: $75 (beginning Friday 19th Sept)" at bounding box center [328, 196] width 109 height 7
drag, startPoint x: 390, startPoint y: 195, endPoint x: 339, endPoint y: 198, distance: 50.3
click at [339, 198] on li "Lifetime Membership: $75 (beginning )" at bounding box center [403, 196] width 259 height 9
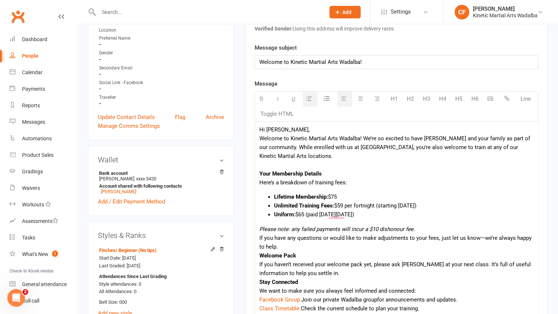
drag, startPoint x: 377, startPoint y: 213, endPoint x: 308, endPoint y: 212, distance: 69.0
click at [308, 212] on li "Uniform: $65 (paid on Friday 19th Sept)" at bounding box center [403, 214] width 259 height 9
click at [345, 180] on div "Here’s a breakdown of training fees:" at bounding box center [396, 182] width 274 height 9
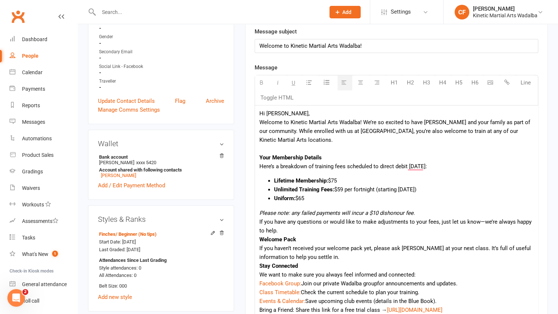
scroll to position [201, 0]
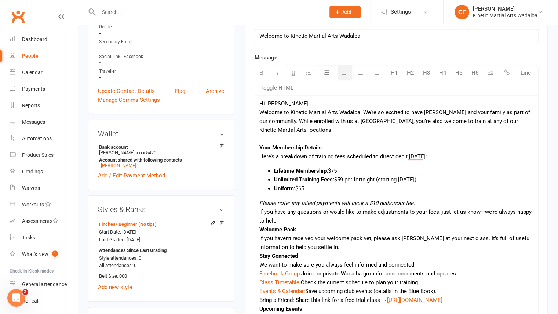
click at [376, 176] on li "Unlimited Training Fees: $59 per fortnight (starting Friday 19th Sept)" at bounding box center [403, 179] width 259 height 9
drag, startPoint x: 453, startPoint y: 176, endPoint x: 382, endPoint y: 180, distance: 71.6
click at [382, 180] on li "Unlimited Training Fees: $59 per fortnightly (starting Friday 19th Sept)" at bounding box center [403, 179] width 259 height 9
click at [442, 198] on div "Lifetime Membership: $75 Unlimited Training Fees: $59 per fortnightly (starting…" at bounding box center [396, 186] width 274 height 41
drag, startPoint x: 451, startPoint y: 177, endPoint x: 380, endPoint y: 179, distance: 70.8
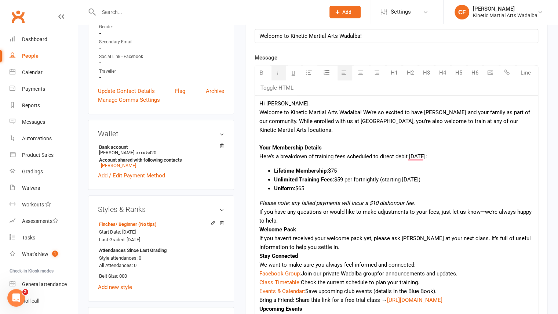
click at [380, 179] on li "Unlimited Training Fees: $59 per fortnightly (starting Friday 19th Sept)" at bounding box center [403, 179] width 259 height 9
click at [276, 197] on div "Lifetime Membership: $75 Unlimited Training Fees: $59 per fortnightly Uniform: …" at bounding box center [396, 186] width 274 height 41
click at [258, 193] on div "Hi Vimal, Welcome to Kinetic Martial Arts Wadalba! We’re so excited to have Ras…" at bounding box center [396, 257] width 283 height 325
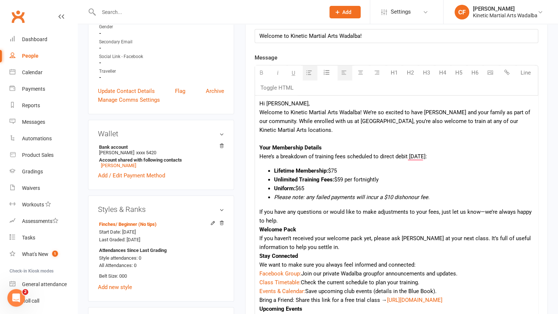
click at [313, 75] on button "button" at bounding box center [310, 72] width 15 height 15
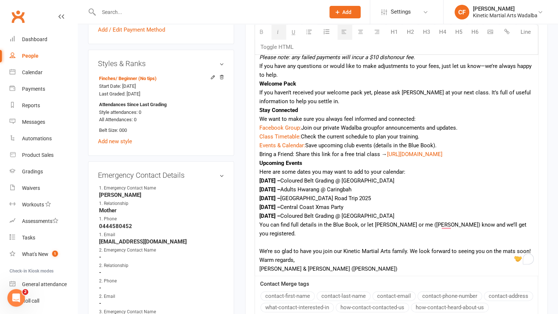
scroll to position [347, 0]
drag, startPoint x: 258, startPoint y: 161, endPoint x: 311, endPoint y: 161, distance: 52.8
click at [311, 161] on div "Hi Vimal, Welcome to Kinetic Martial Arts Wadalba! We’re so excited to have Ras…" at bounding box center [396, 111] width 283 height 325
click at [311, 161] on div "Upcoming Events" at bounding box center [396, 162] width 274 height 9
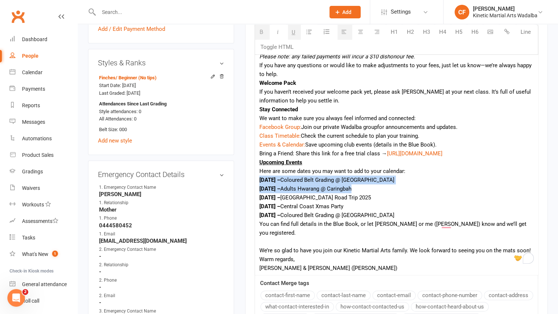
drag, startPoint x: 363, startPoint y: 187, endPoint x: 258, endPoint y: 180, distance: 105.2
click at [258, 180] on div "Hi Vimal, Welcome to Kinetic Martial Arts Wadalba! We’re so excited to have Ras…" at bounding box center [396, 111] width 283 height 325
drag, startPoint x: 372, startPoint y: 196, endPoint x: 258, endPoint y: 179, distance: 115.0
click at [258, 179] on div "Hi Vimal, Welcome to Kinetic Martial Arts Wadalba! We’re so excited to have Ras…" at bounding box center [396, 111] width 283 height 325
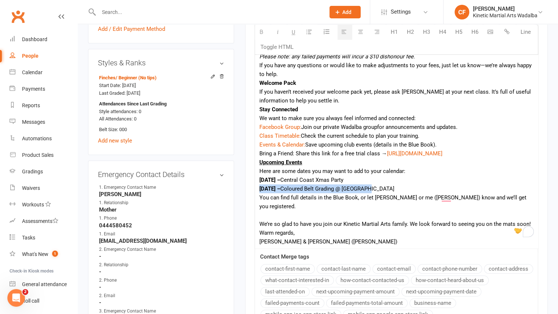
drag, startPoint x: 384, startPoint y: 185, endPoint x: 250, endPoint y: 190, distance: 134.4
click at [250, 190] on div "Activity Notes Comms Attendance Payments Waivers Tasks Automations Gradings / P…" at bounding box center [396, 70] width 303 height 649
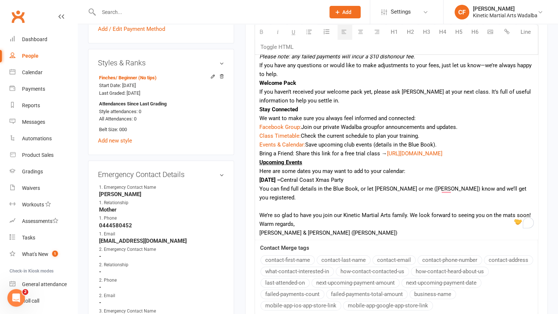
click at [314, 202] on div "To enrich screen reader interactions, please activate Accessibility in Grammarl…" at bounding box center [396, 206] width 274 height 9
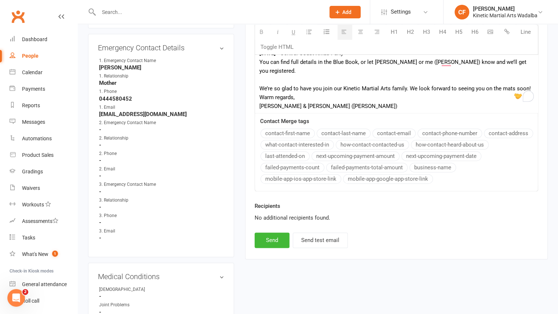
scroll to position [483, 0]
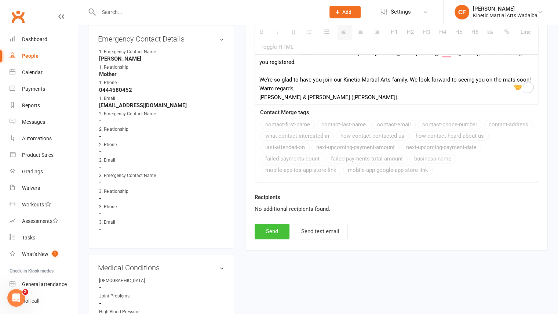
click at [266, 223] on button "Send" at bounding box center [272, 230] width 35 height 15
select select
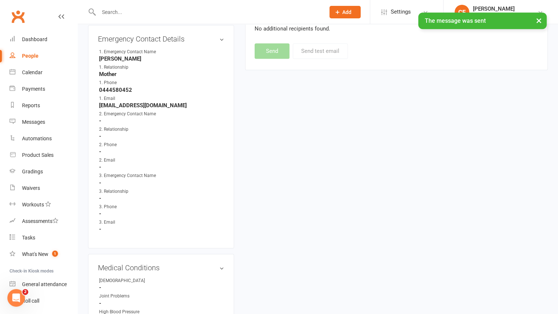
click at [28, 57] on div "People" at bounding box center [30, 56] width 17 height 6
select select "100"
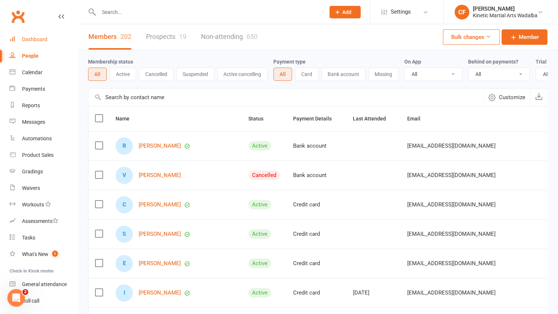
click at [39, 38] on div "Dashboard" at bounding box center [34, 39] width 25 height 6
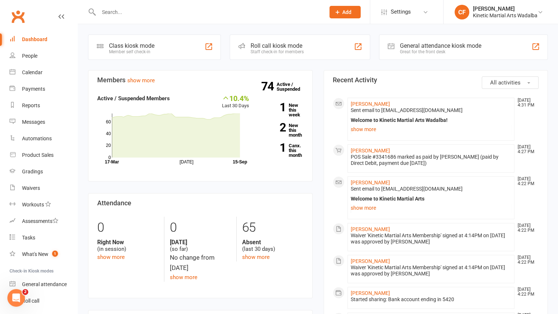
click at [31, 43] on link "Dashboard" at bounding box center [44, 39] width 68 height 17
click at [30, 58] on div "People" at bounding box center [29, 56] width 15 height 6
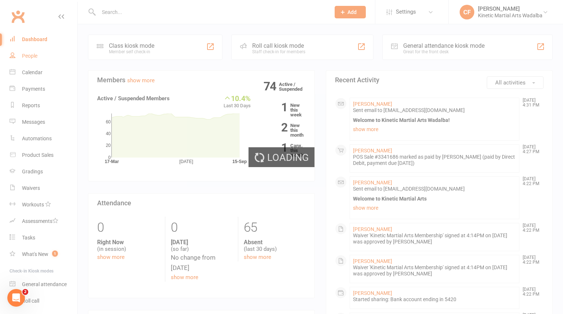
select select "100"
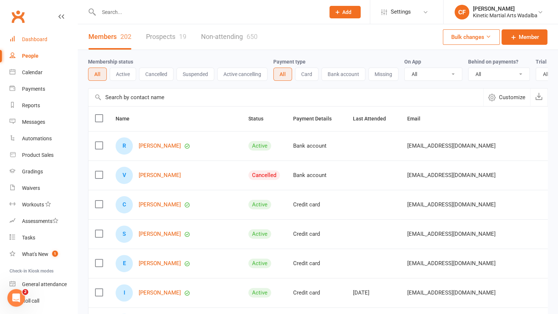
click at [32, 43] on link "Dashboard" at bounding box center [44, 39] width 68 height 17
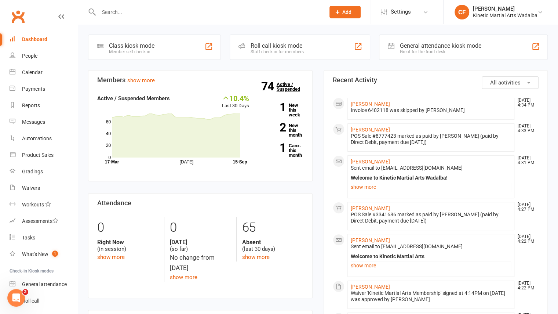
click at [270, 86] on strong "74" at bounding box center [268, 86] width 15 height 11
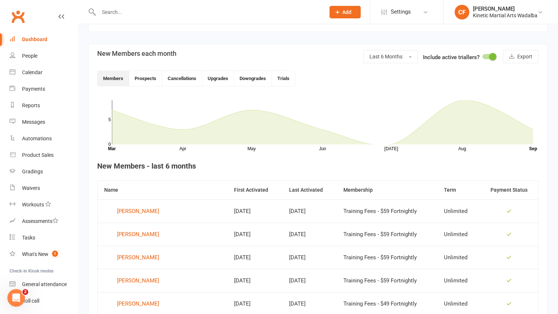
scroll to position [180, 0]
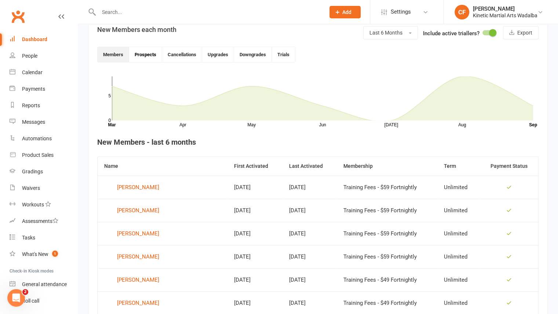
click at [136, 53] on button "Prospects" at bounding box center [145, 54] width 33 height 15
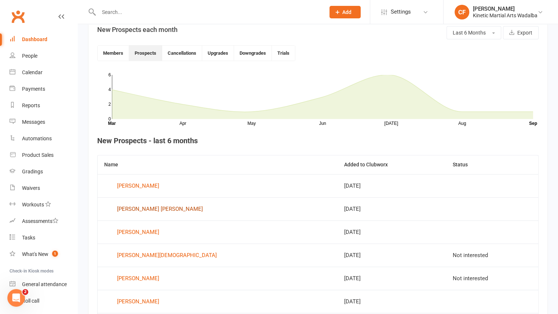
click at [139, 209] on div "[PERSON_NAME] [PERSON_NAME]" at bounding box center [160, 208] width 86 height 11
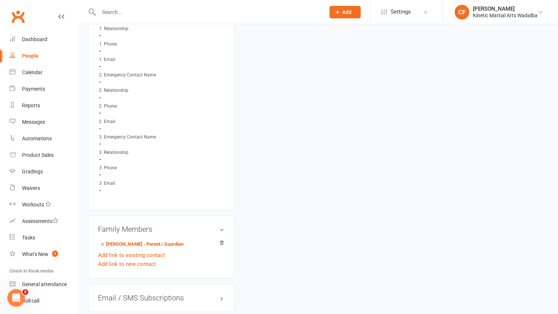
scroll to position [616, 0]
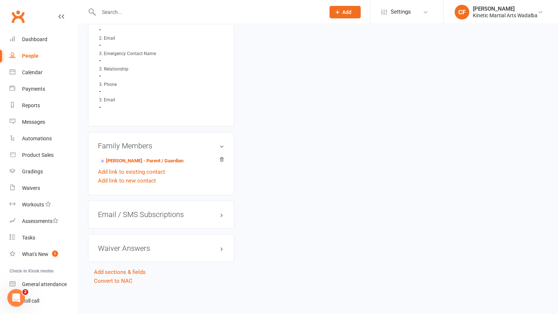
click at [109, 280] on link "Convert to NAC" at bounding box center [113, 280] width 39 height 7
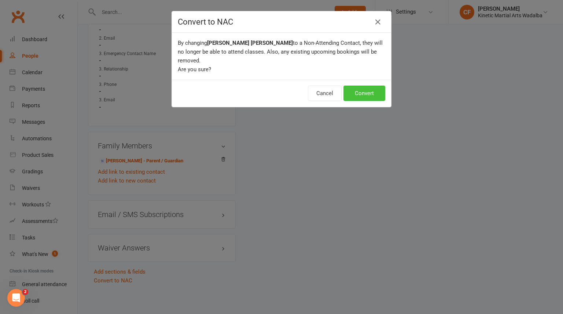
click at [376, 86] on button "Convert" at bounding box center [365, 92] width 42 height 15
